Goal: Information Seeking & Learning: Learn about a topic

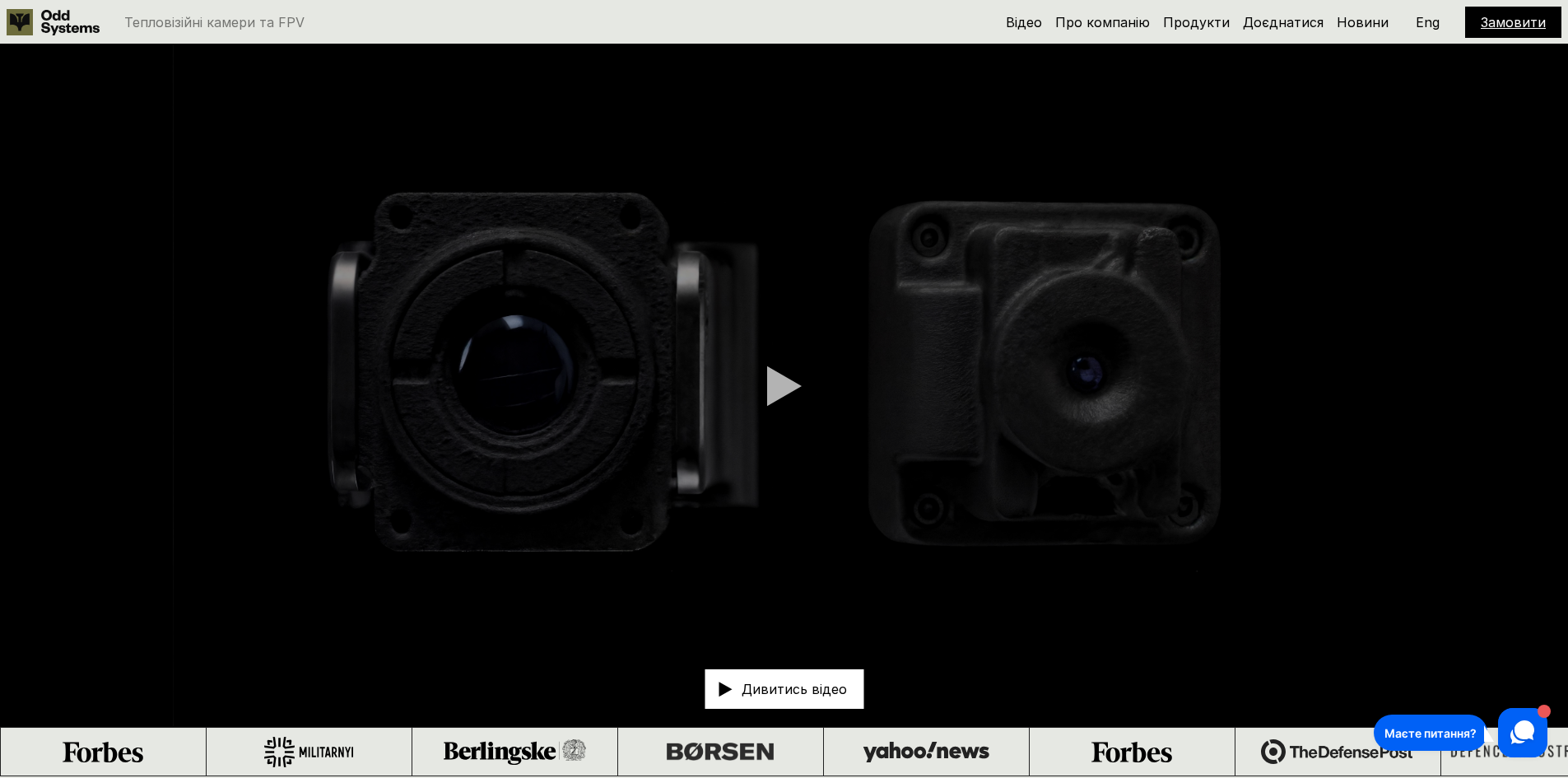
click at [51, 28] on icon at bounding box center [70, 23] width 59 height 25
click at [36, 22] on link at bounding box center [57, 22] width 101 height 26
click at [49, 24] on use at bounding box center [70, 23] width 59 height 25
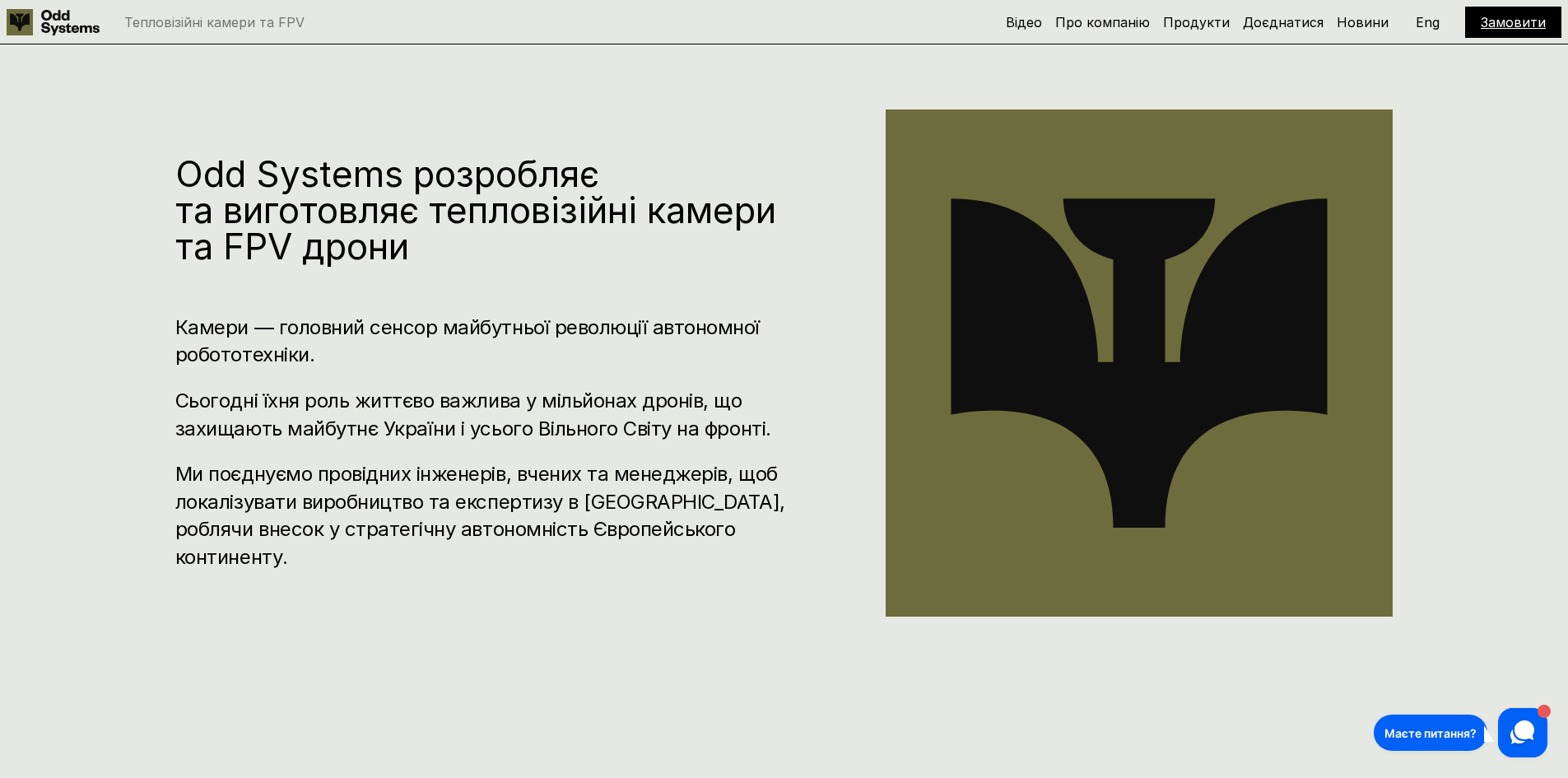
scroll to position [823, 0]
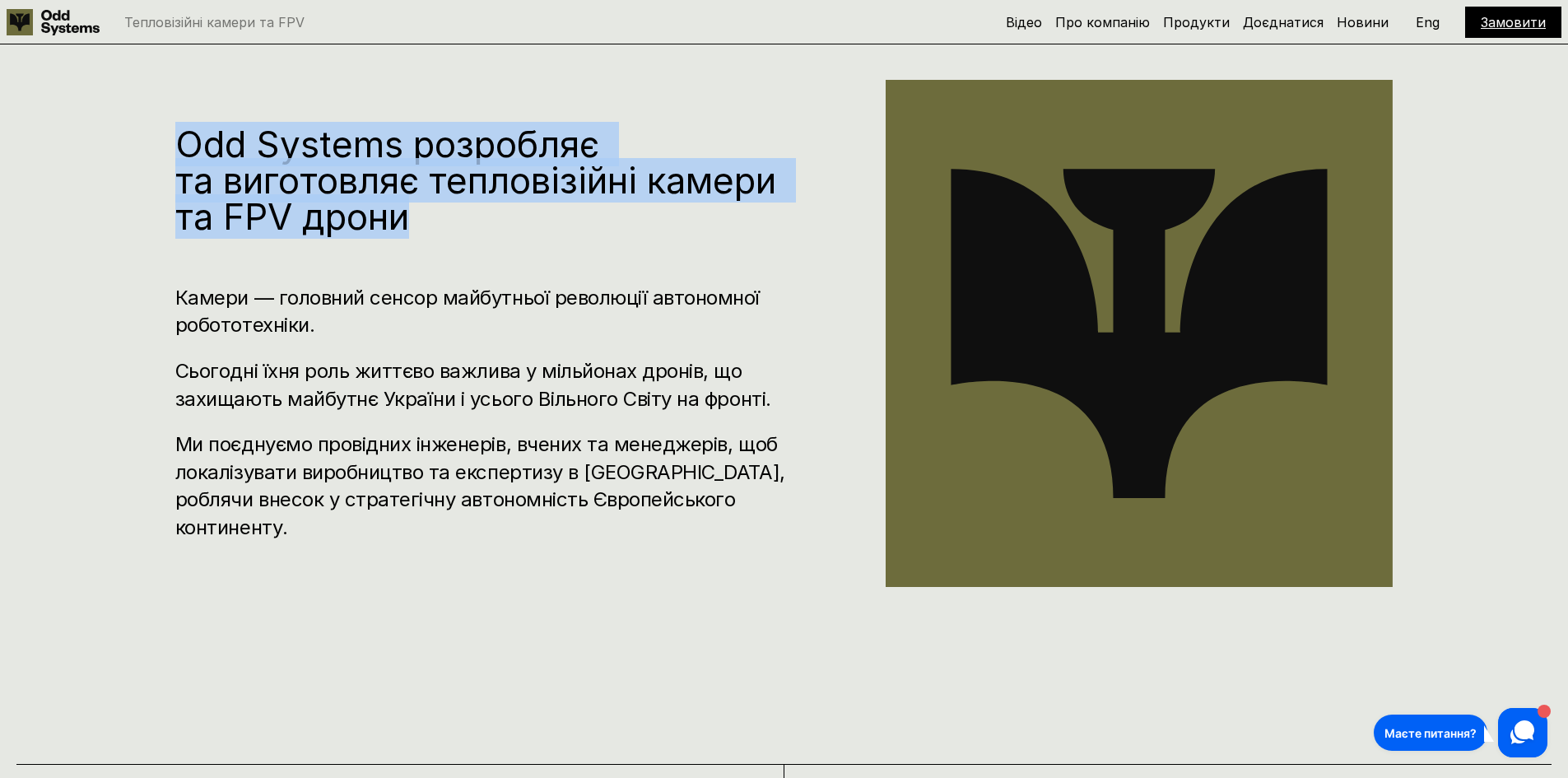
drag, startPoint x: 412, startPoint y: 226, endPoint x: 71, endPoint y: 141, distance: 351.4
click at [71, 141] on div "Odd Systems розробляє та виготовляє тепловізійні камери та FPV дрони Камери — г…" at bounding box center [784, 342] width 1568 height 778
drag, startPoint x: 71, startPoint y: 141, endPoint x: 761, endPoint y: 204, distance: 692.9
click at [761, 204] on div "Odd Systems розробляє та виготовляє тепловізійні камери та FPV дрони Камери — г…" at bounding box center [784, 342] width 1568 height 778
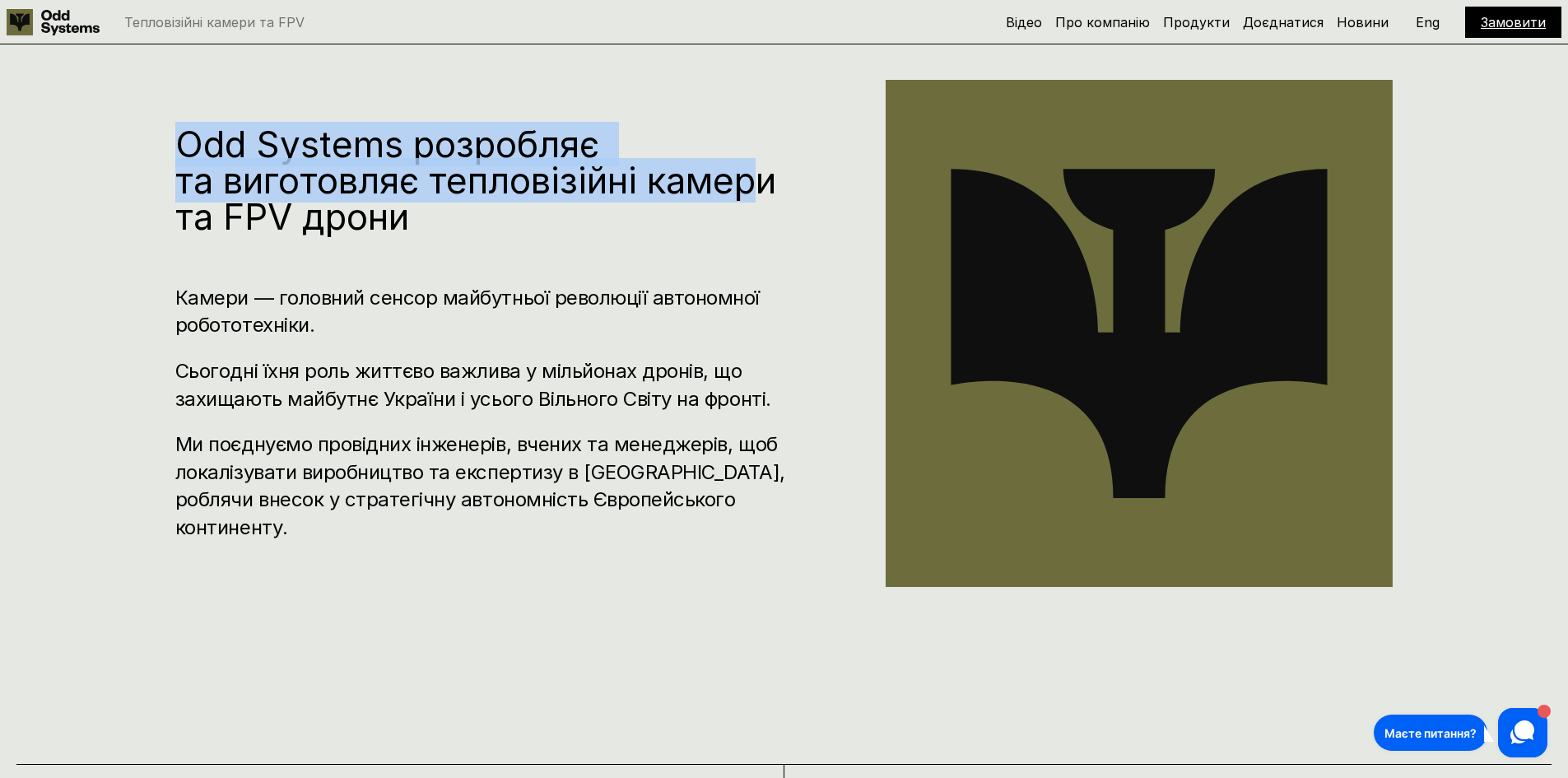
click at [752, 204] on h1 "Odd Systems розробляє та виготовляє тепловізійні камери та FPV дрони" at bounding box center [481, 181] width 612 height 108
drag, startPoint x: 546, startPoint y: 207, endPoint x: 180, endPoint y: 153, distance: 370.0
click at [180, 153] on h1 "Odd Systems розробляє та виготовляє тепловізійні камери та FPV дрони" at bounding box center [481, 181] width 612 height 108
click at [156, 153] on div "Odd Systems розробляє та виготовляє тепловізійні камери та FPV дрони Камери — г…" at bounding box center [784, 342] width 1568 height 778
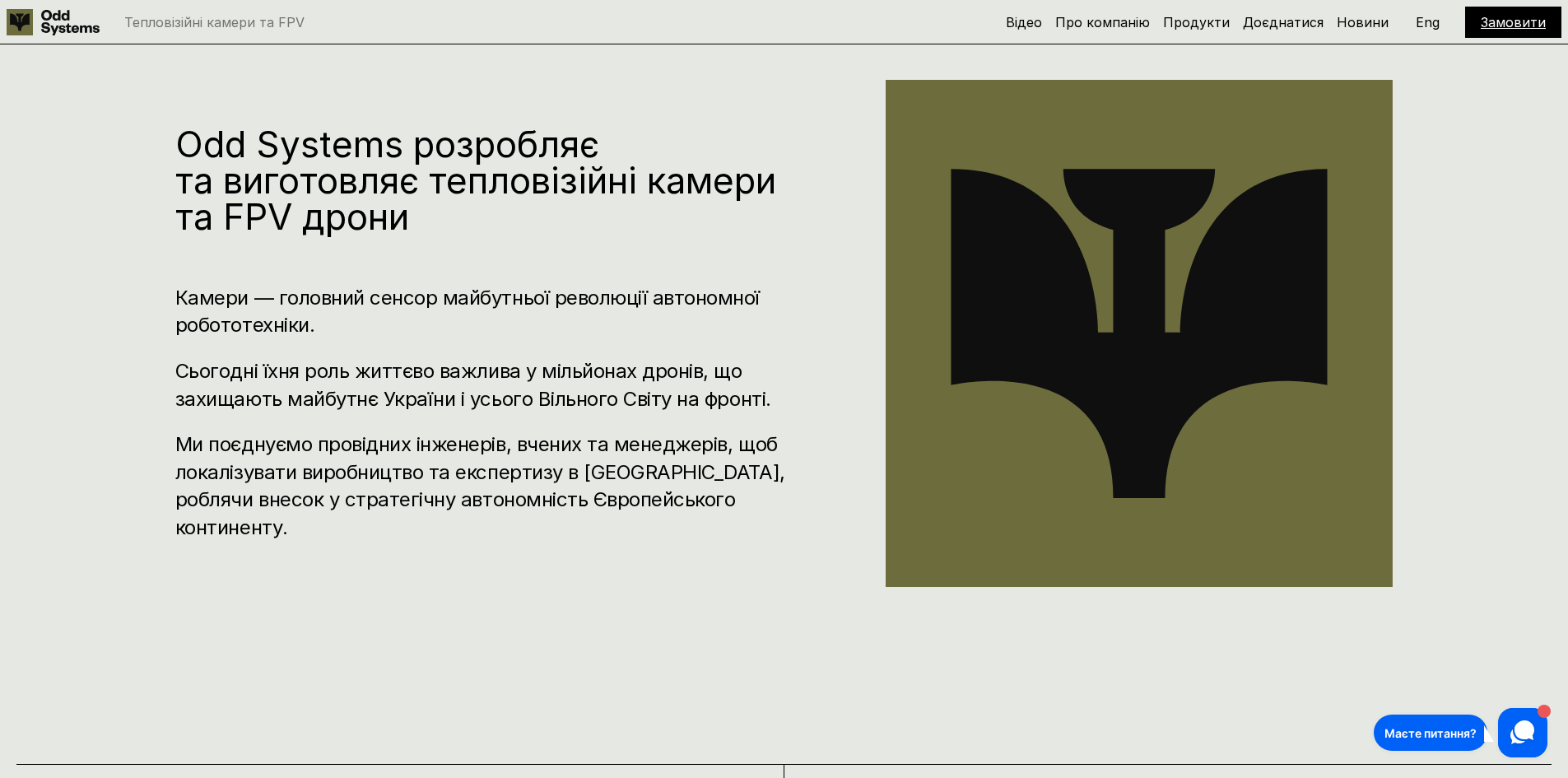
click at [1151, 238] on use at bounding box center [1139, 333] width 507 height 507
drag, startPoint x: 1301, startPoint y: 282, endPoint x: 1042, endPoint y: 291, distance: 259.2
click at [1035, 281] on use at bounding box center [1139, 333] width 507 height 507
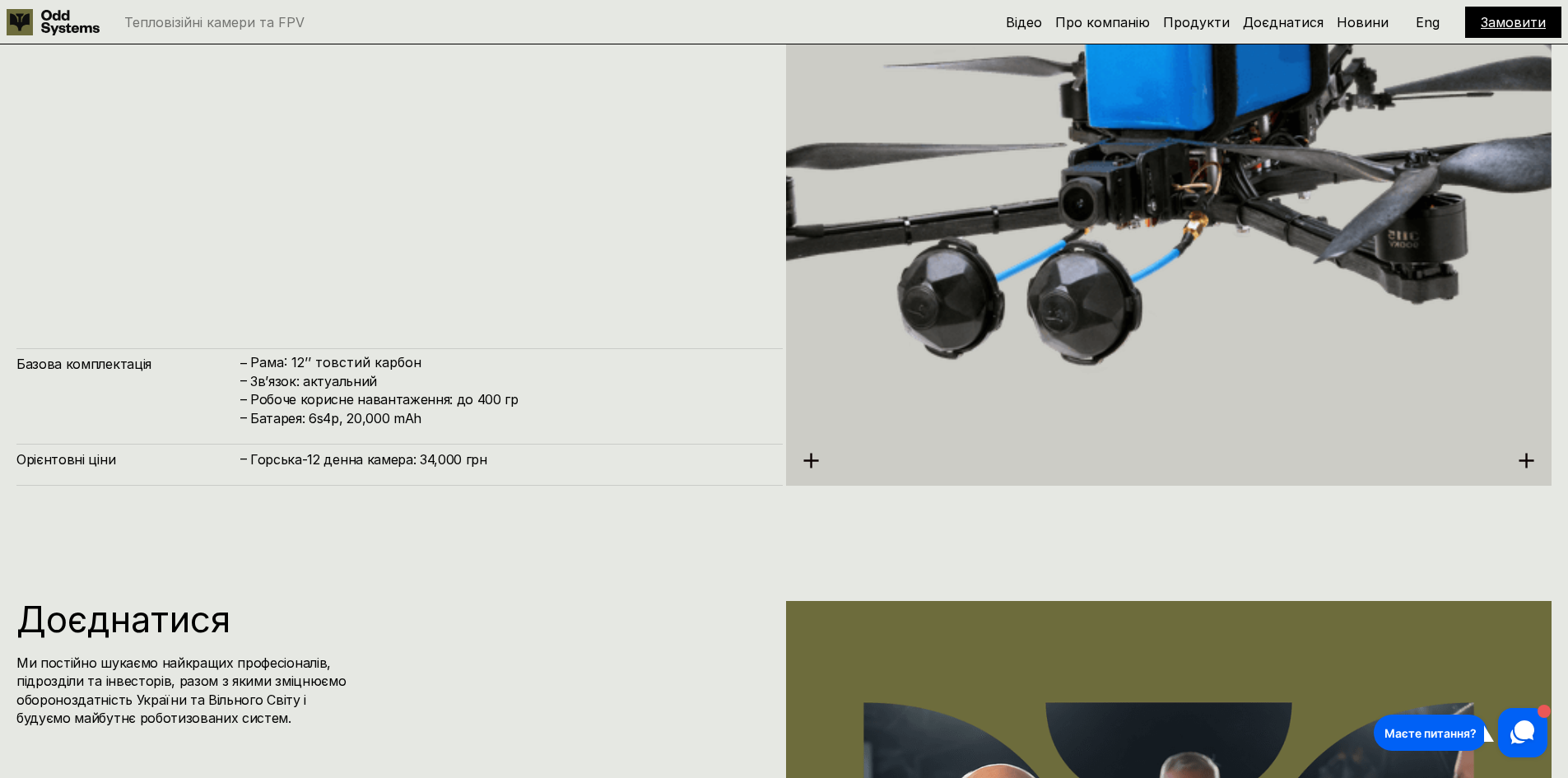
scroll to position [7243, 0]
